Goal: Information Seeking & Learning: Learn about a topic

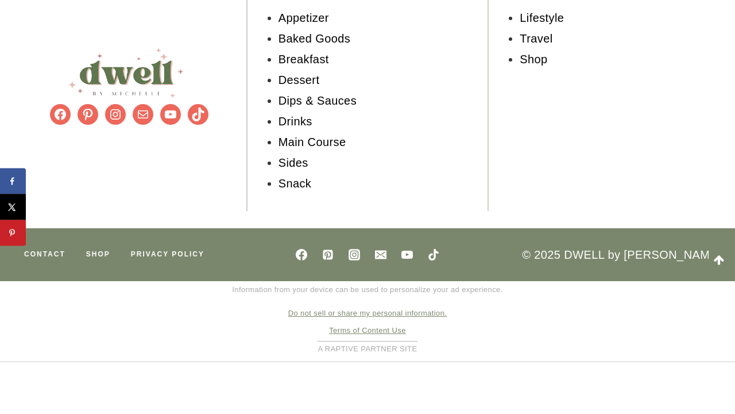
scroll to position [9970, 0]
